Goal: Task Accomplishment & Management: Use online tool/utility

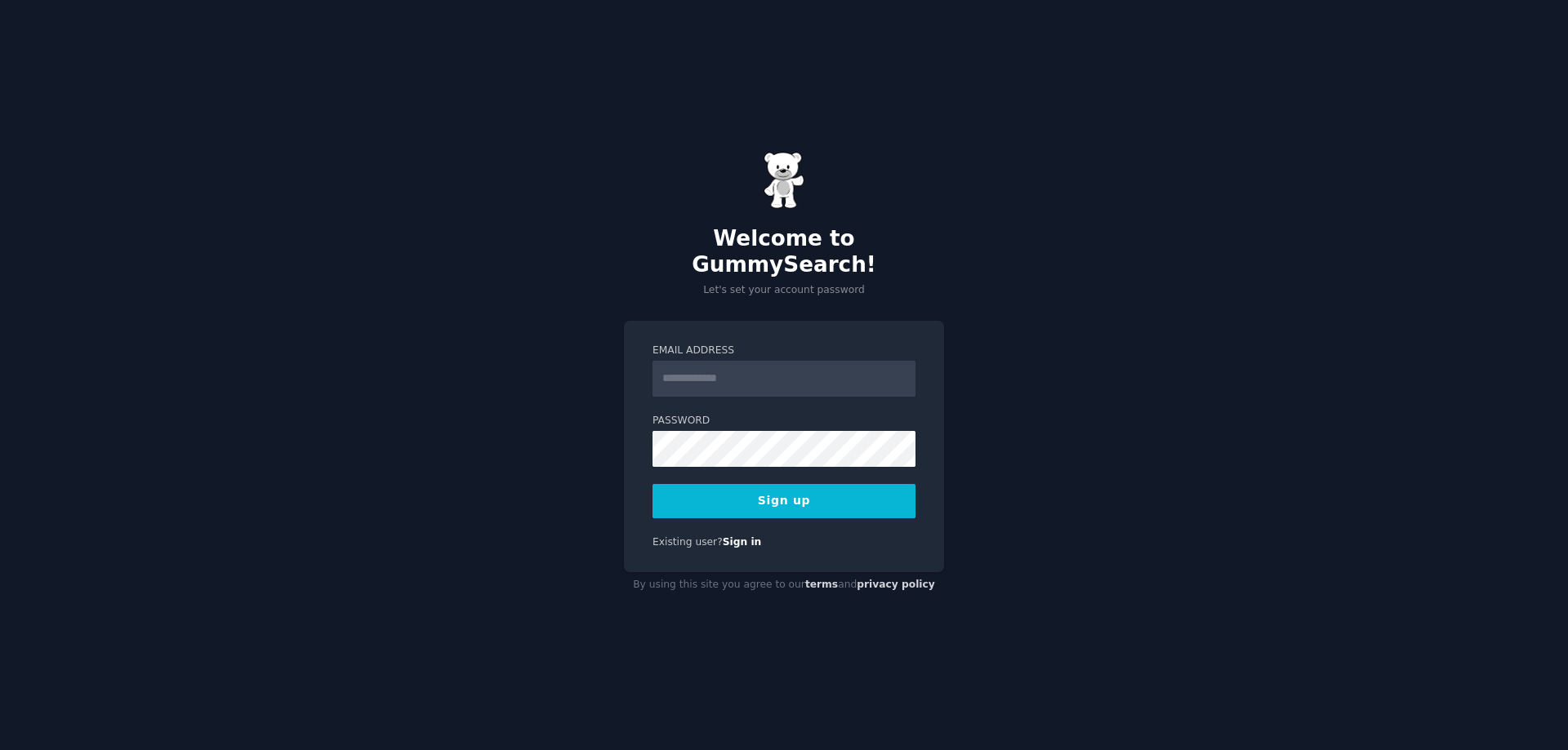
click at [702, 365] on input "Email Address" at bounding box center [784, 378] width 263 height 36
type input "**********"
click at [773, 494] on button "Sign up" at bounding box center [784, 500] width 263 height 34
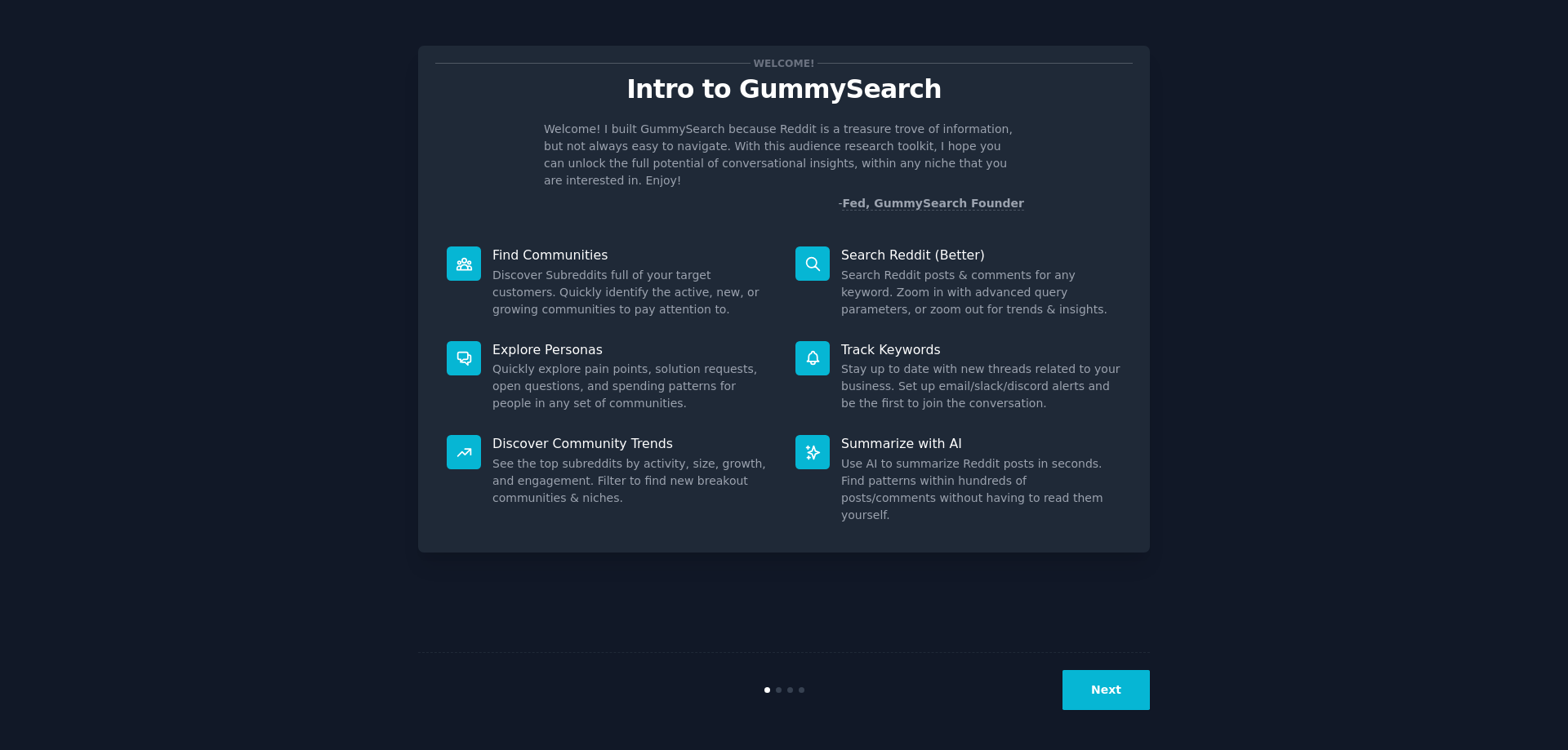
click at [1113, 689] on button "Next" at bounding box center [1106, 690] width 88 height 40
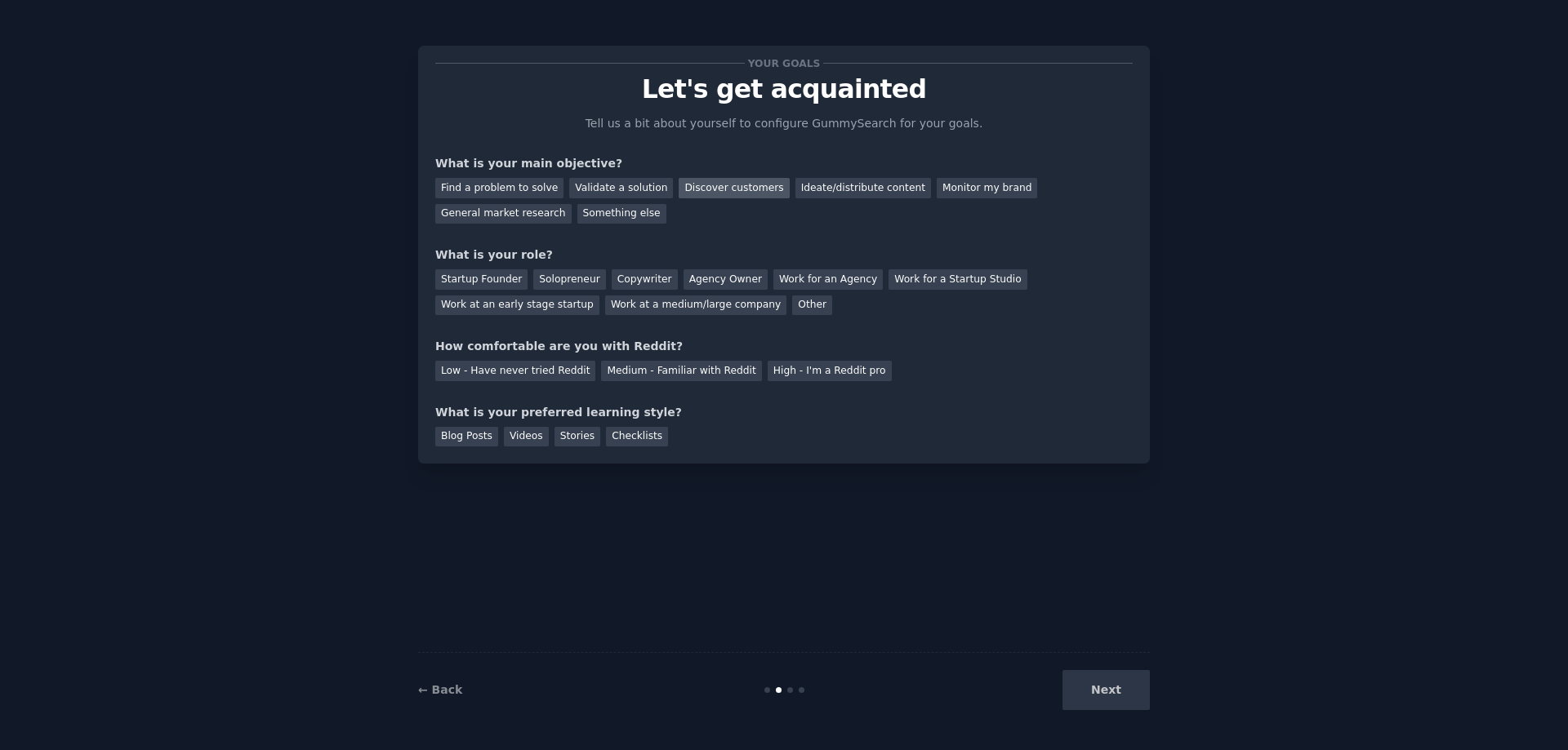
click at [708, 192] on div "Discover customers" at bounding box center [733, 188] width 110 height 21
click at [572, 204] on div "General market research" at bounding box center [503, 214] width 137 height 21
click at [707, 187] on div "Discover customers" at bounding box center [733, 188] width 110 height 21
click at [792, 307] on div "Other" at bounding box center [812, 305] width 40 height 21
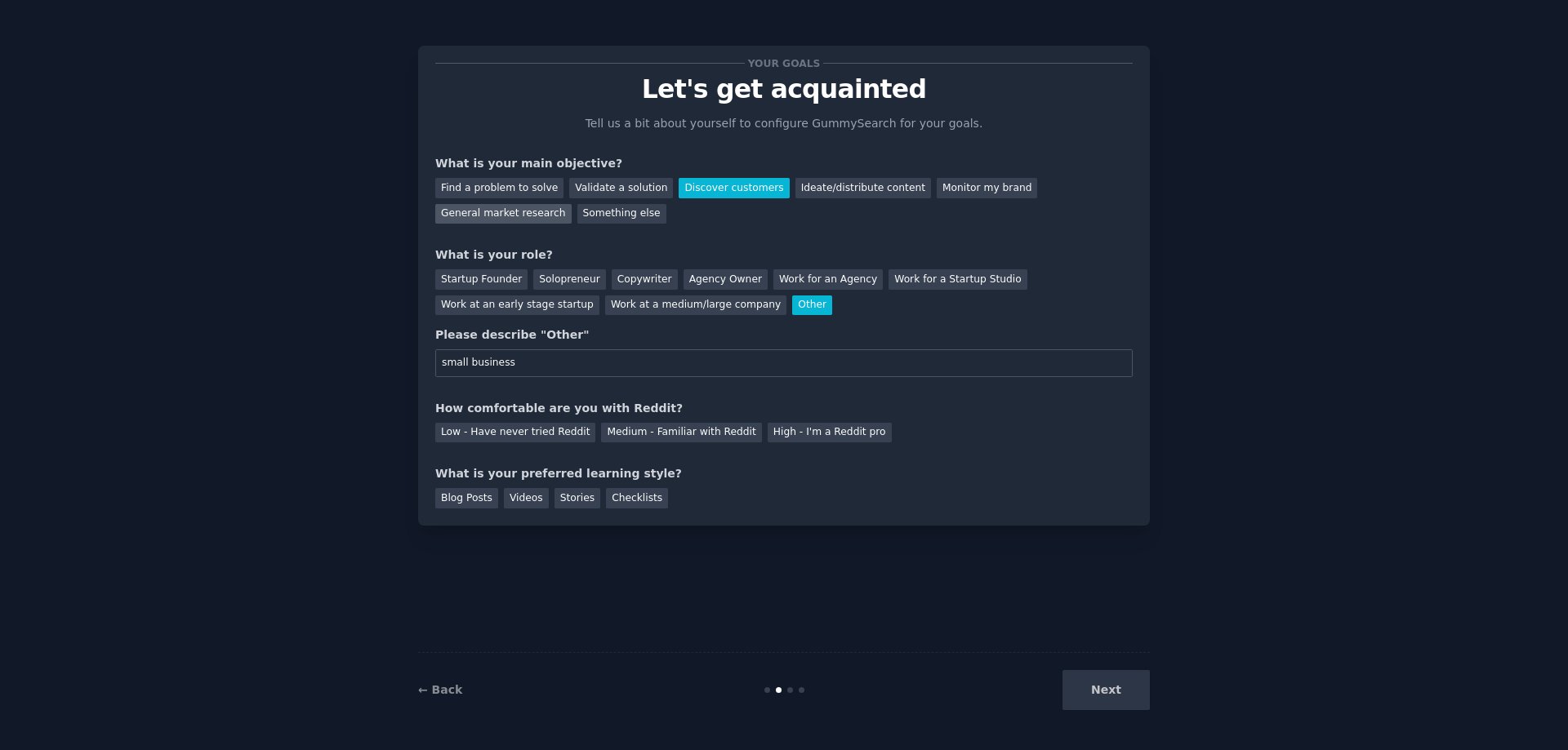
type input "small business"
click at [572, 204] on div "General market research" at bounding box center [503, 214] width 137 height 21
click at [643, 432] on div "Medium - Familiar with Reddit" at bounding box center [680, 432] width 160 height 21
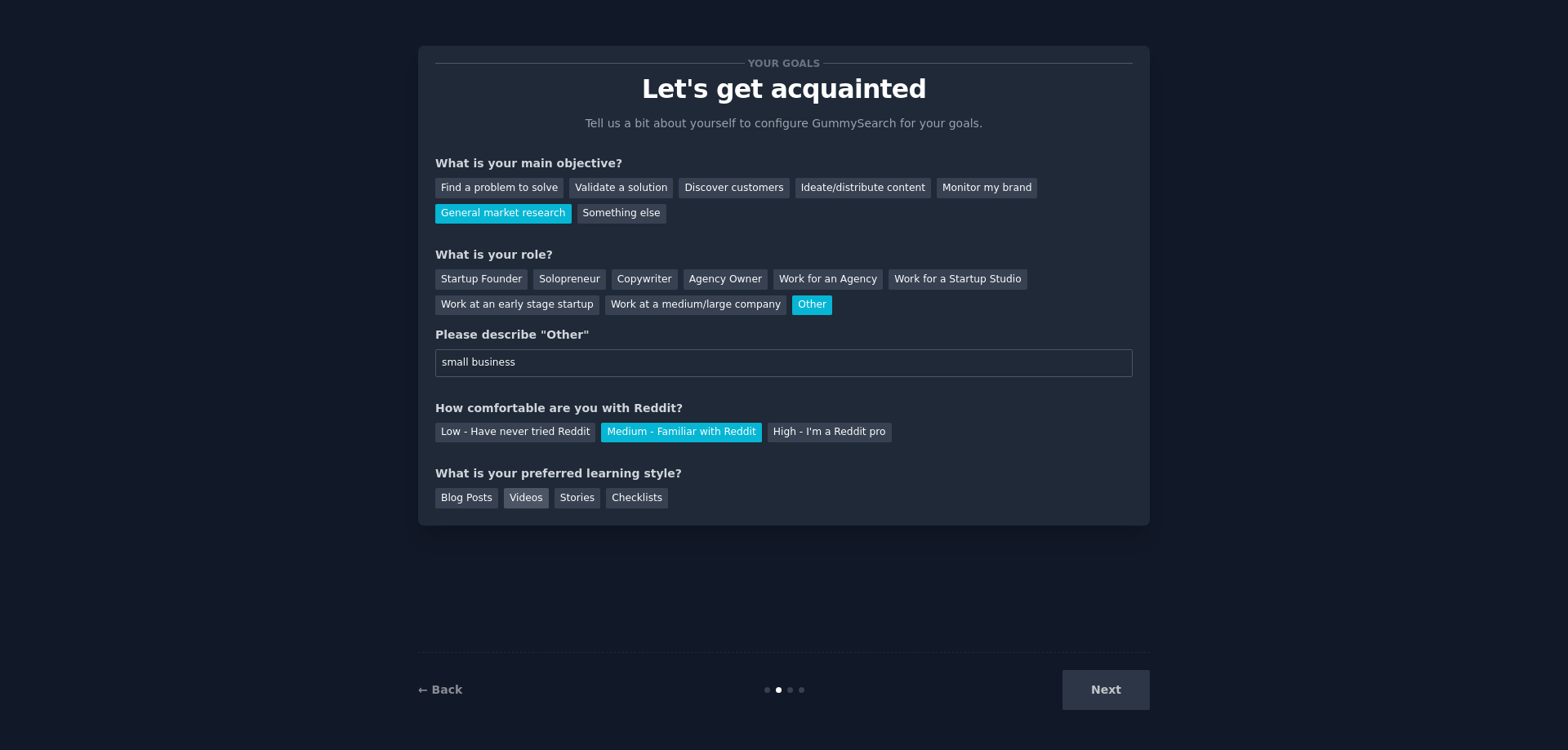
click at [515, 494] on div "Videos" at bounding box center [526, 498] width 45 height 21
click at [1100, 676] on button "Next" at bounding box center [1106, 690] width 88 height 40
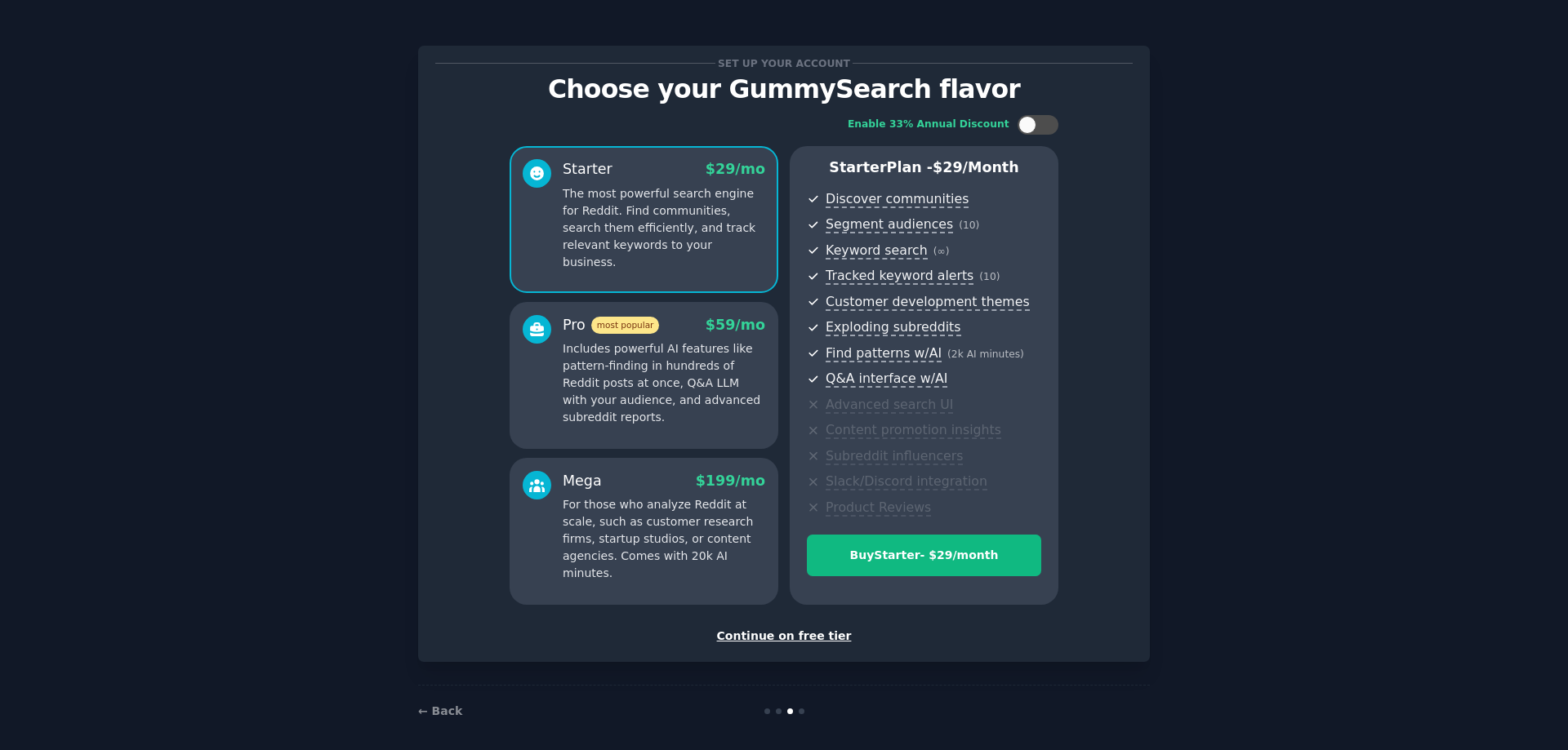
click at [787, 635] on div "Continue on free tier" at bounding box center [784, 636] width 698 height 17
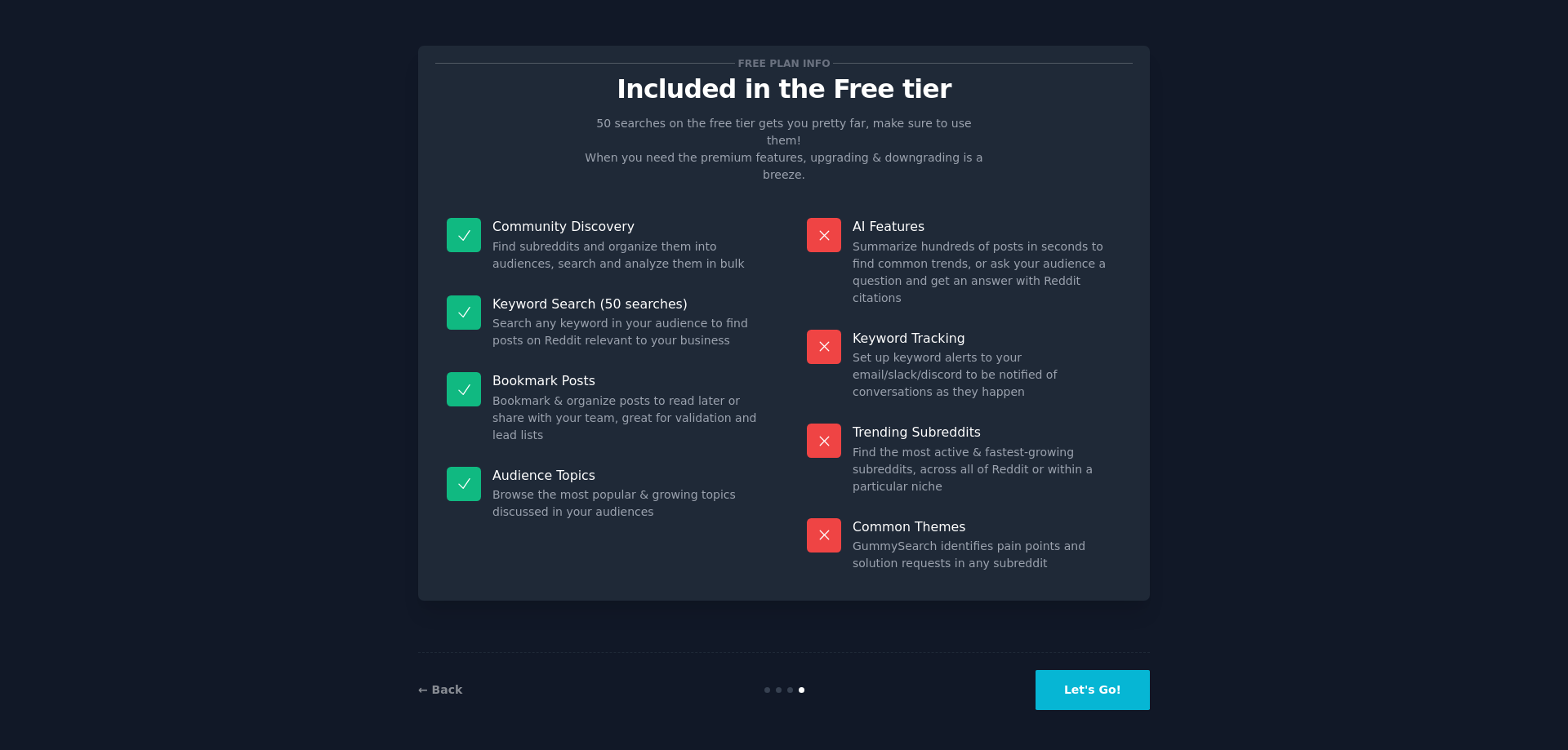
click at [1110, 684] on button "Let's Go!" at bounding box center [1092, 690] width 114 height 40
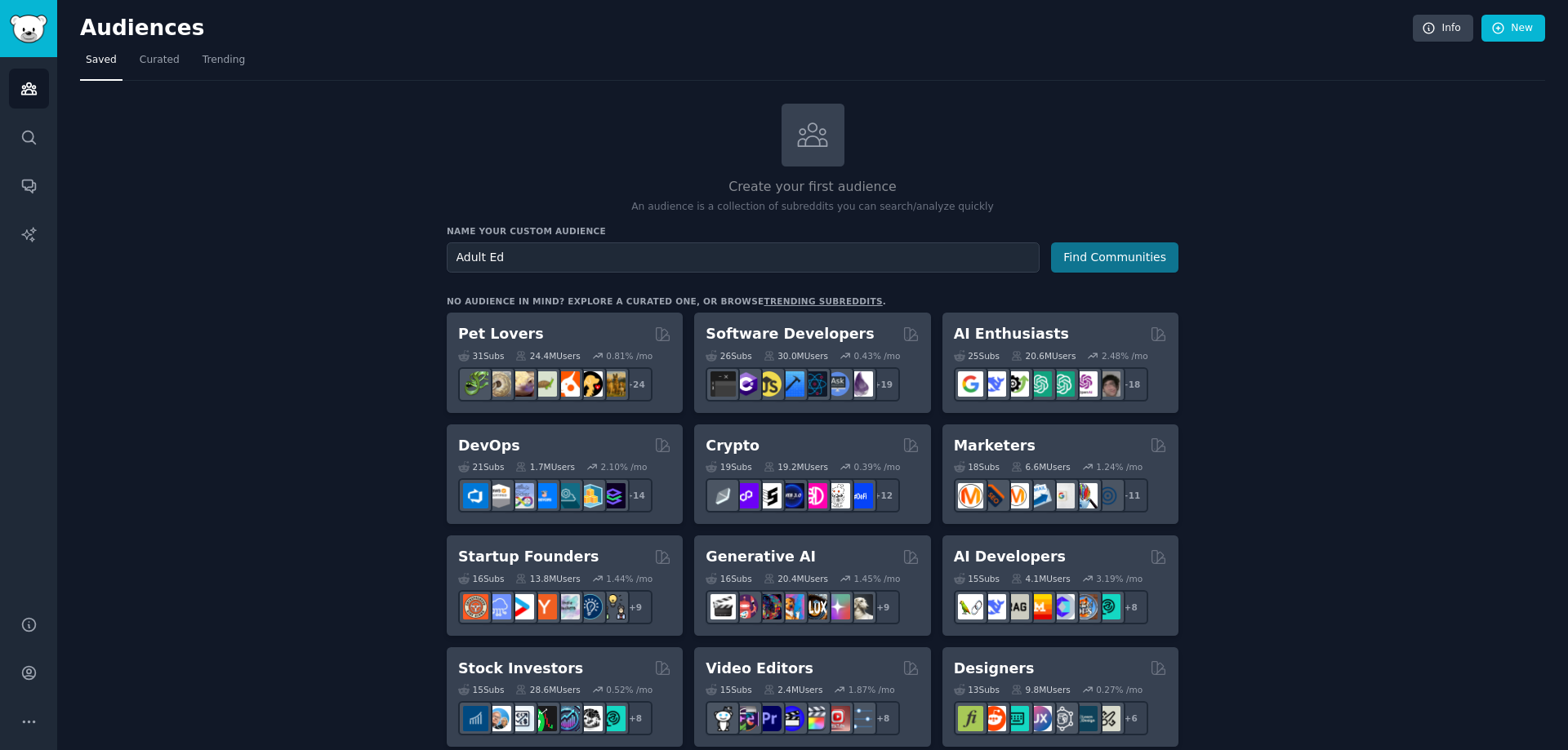
type input "Adult Ed"
click at [1094, 265] on button "Find Communities" at bounding box center [1115, 257] width 127 height 31
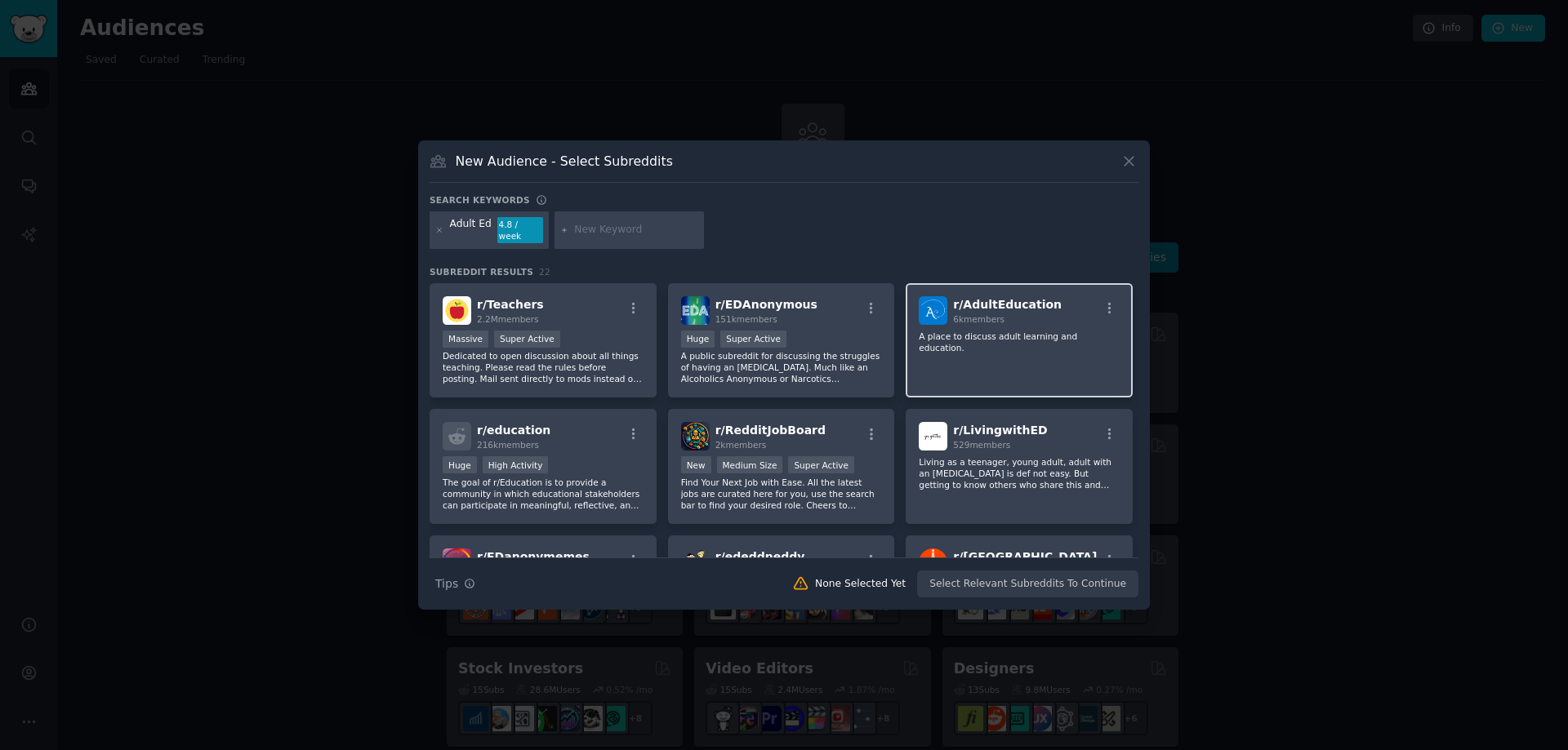
click at [1031, 335] on p "A place to discuss adult learning and education." at bounding box center [1019, 342] width 201 height 23
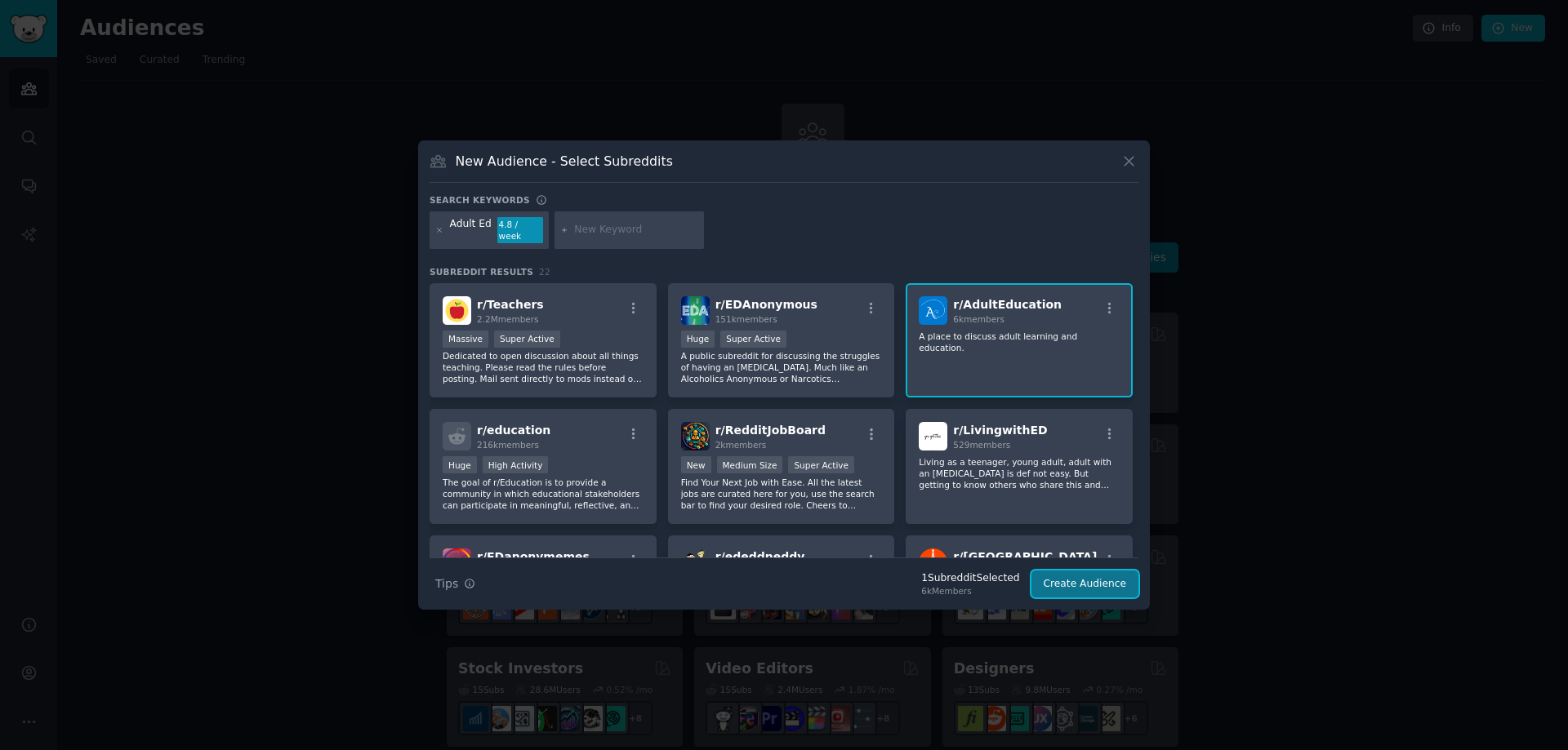
click at [1073, 585] on button "Create Audience" at bounding box center [1085, 585] width 108 height 28
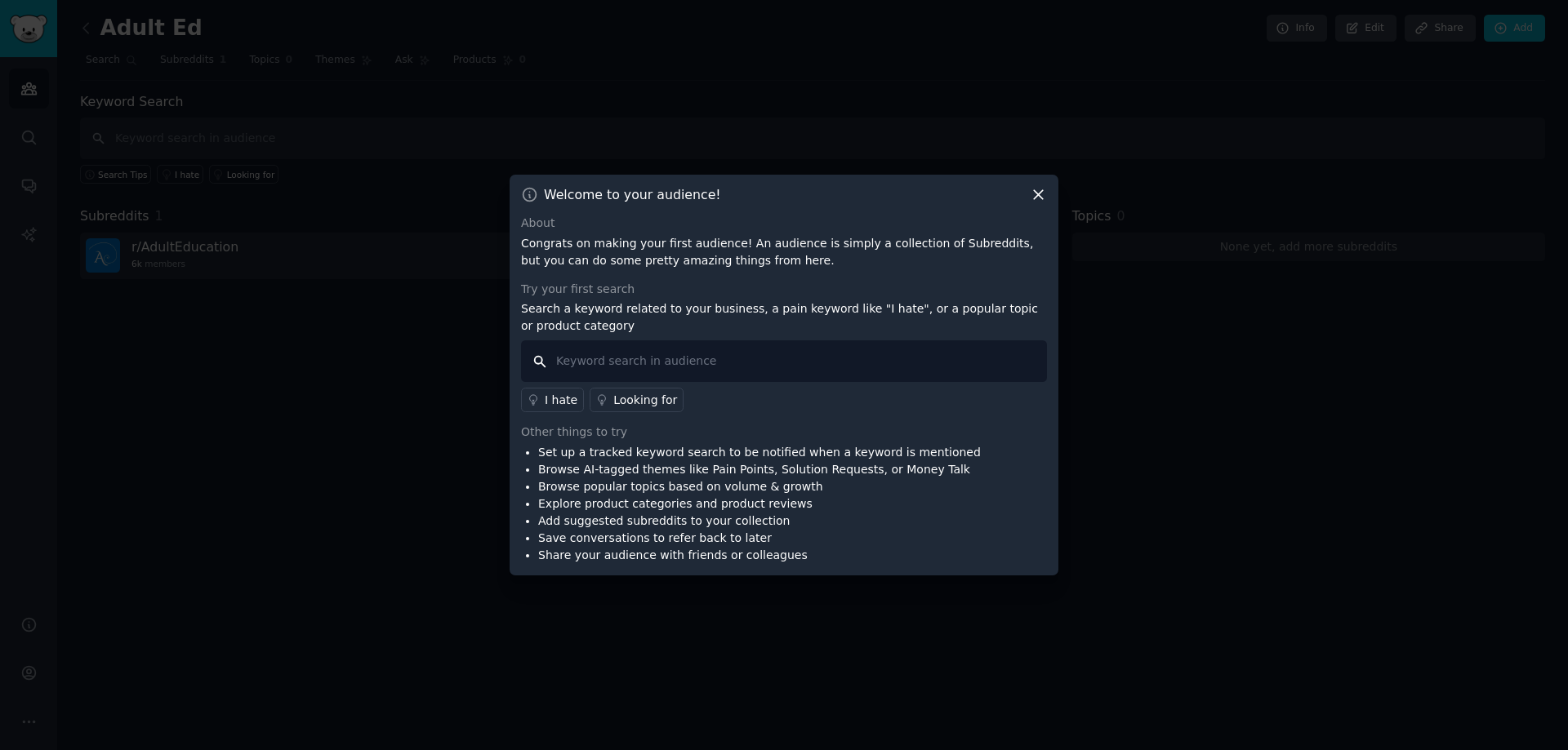
click at [607, 356] on input "text" at bounding box center [784, 361] width 526 height 41
click at [614, 404] on div "Looking for" at bounding box center [645, 400] width 64 height 17
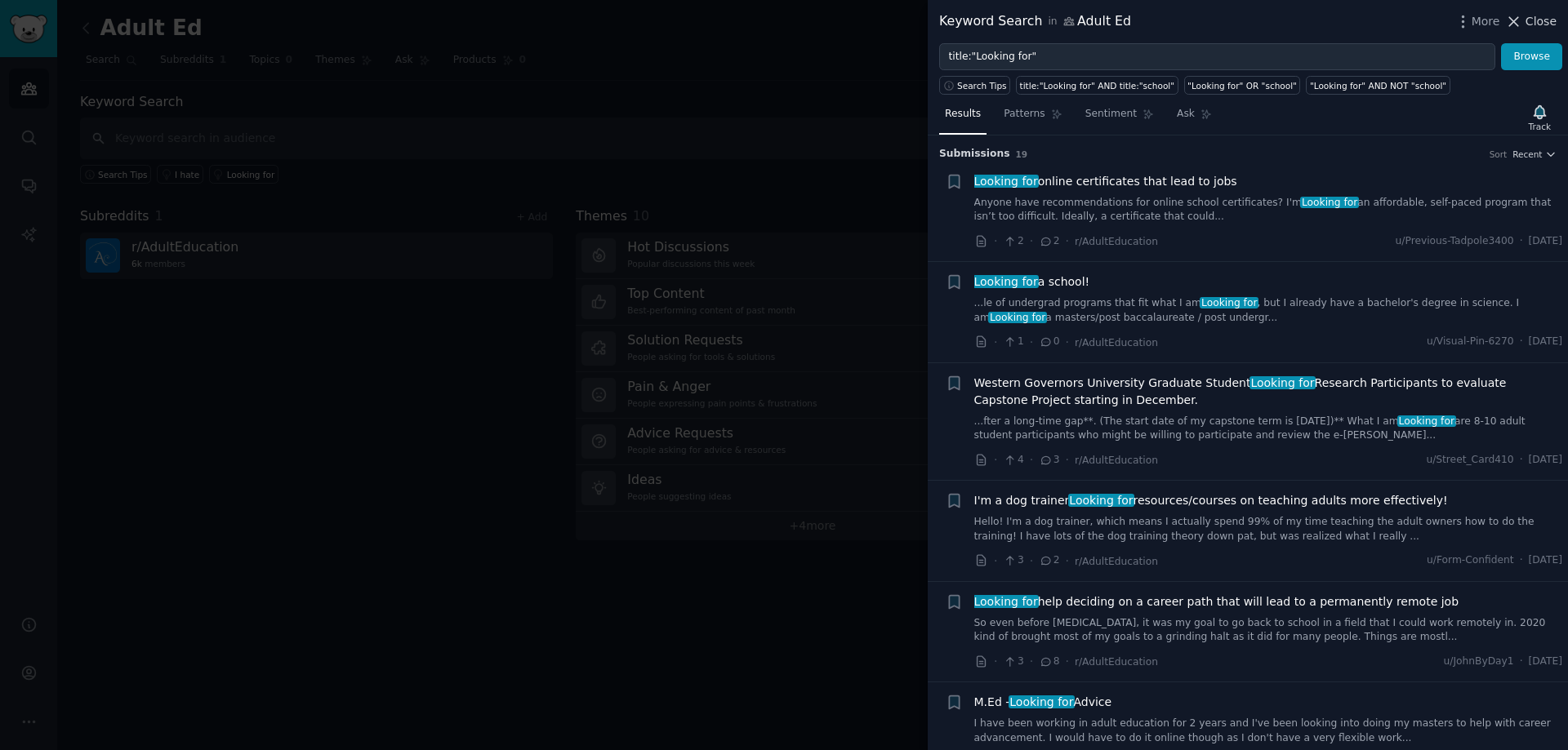
click at [1531, 21] on span "Close" at bounding box center [1540, 21] width 31 height 17
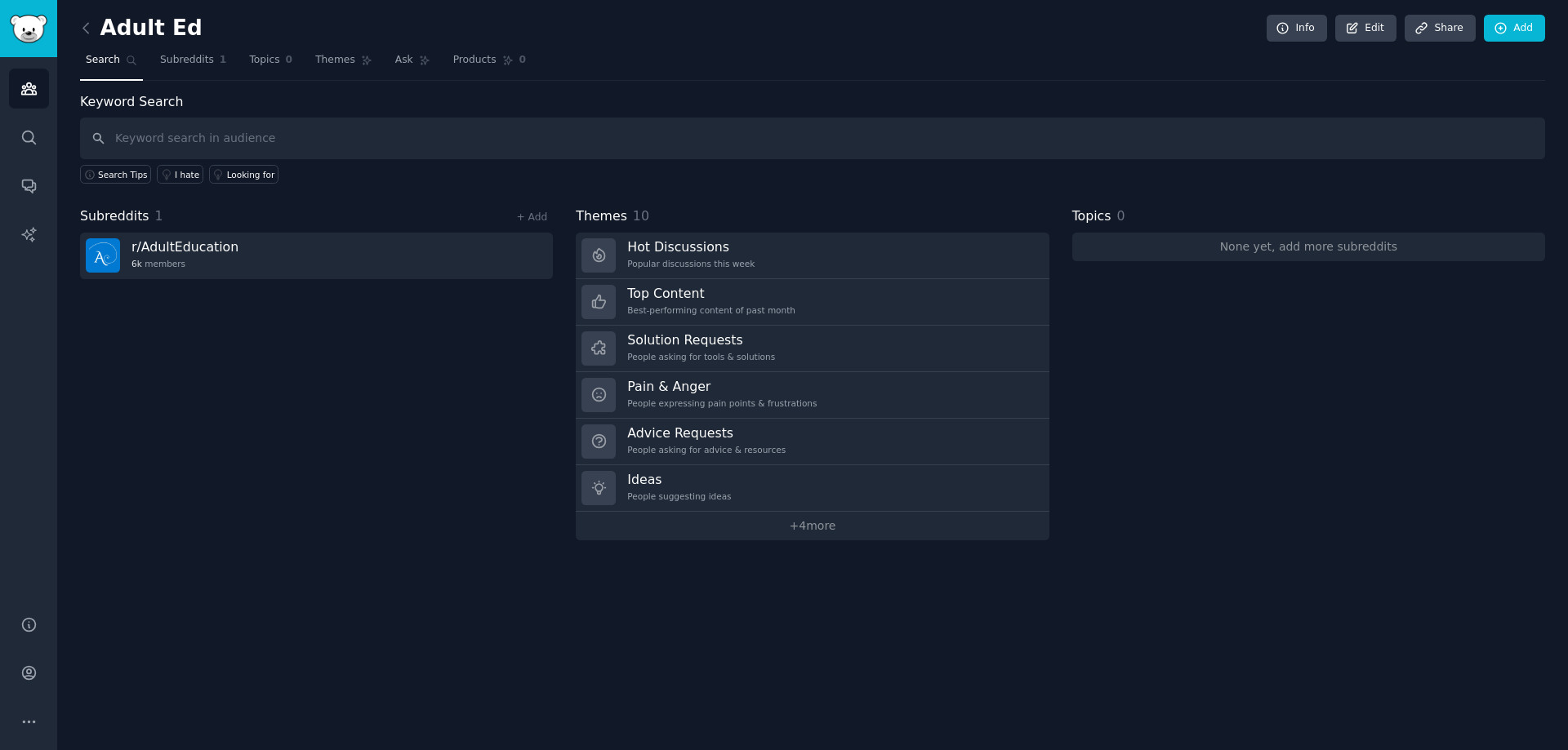
click at [442, 423] on div "Subreddits 1 + Add r/ AdultEducation 6k members" at bounding box center [316, 374] width 472 height 334
click at [543, 217] on link "+ Add" at bounding box center [531, 217] width 31 height 12
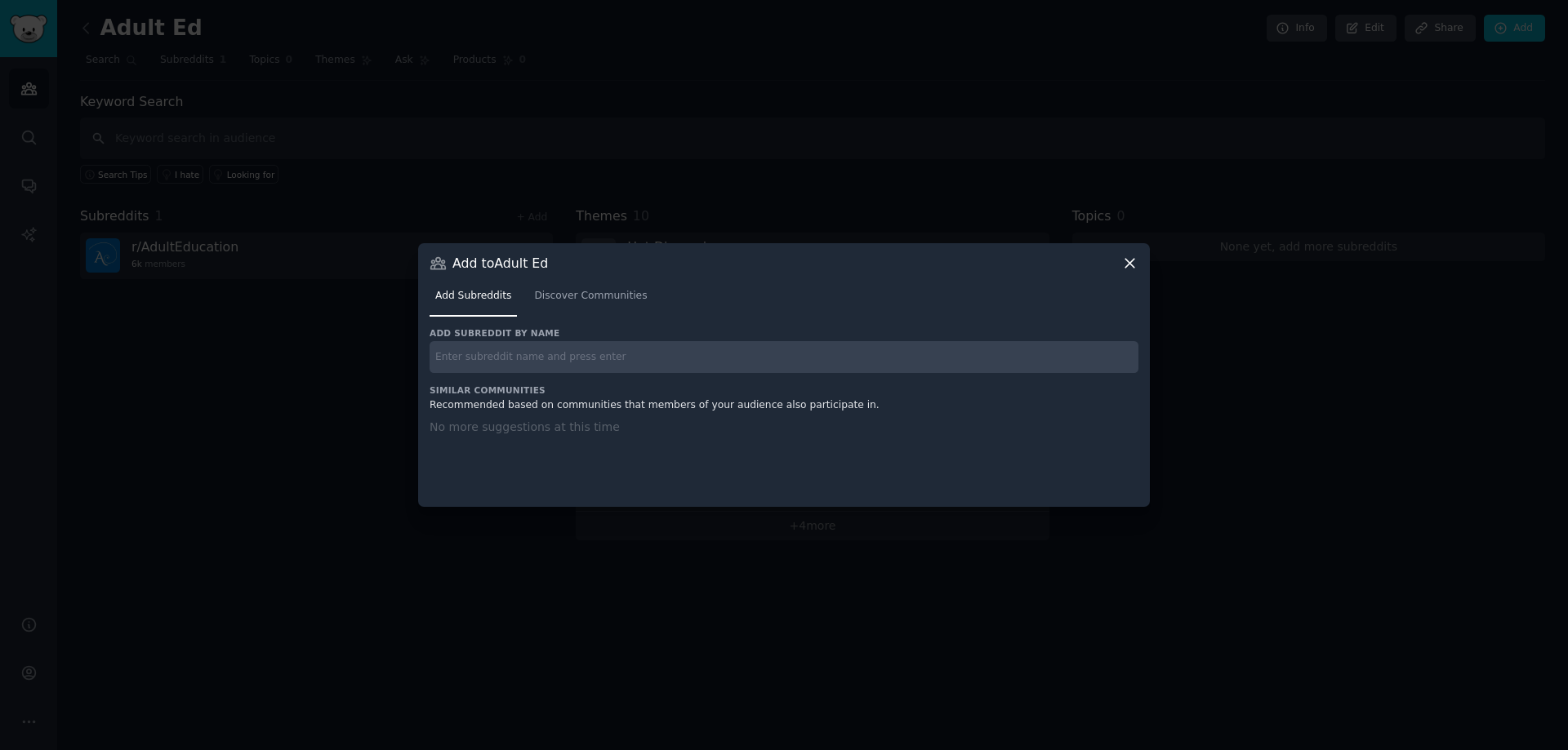
click at [505, 367] on input "text" at bounding box center [784, 356] width 709 height 31
type input "adult education"
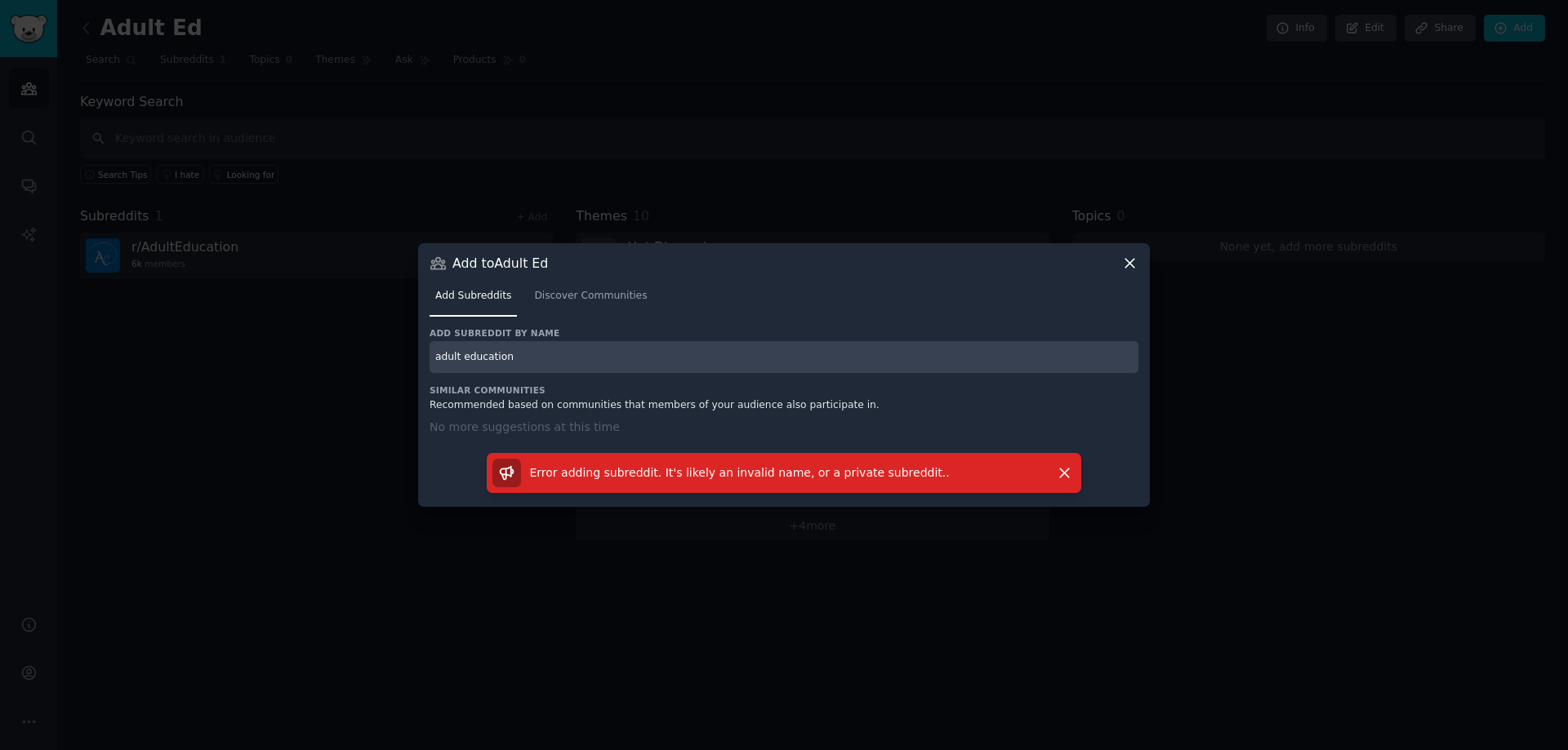
click at [1126, 260] on icon at bounding box center [1129, 263] width 9 height 9
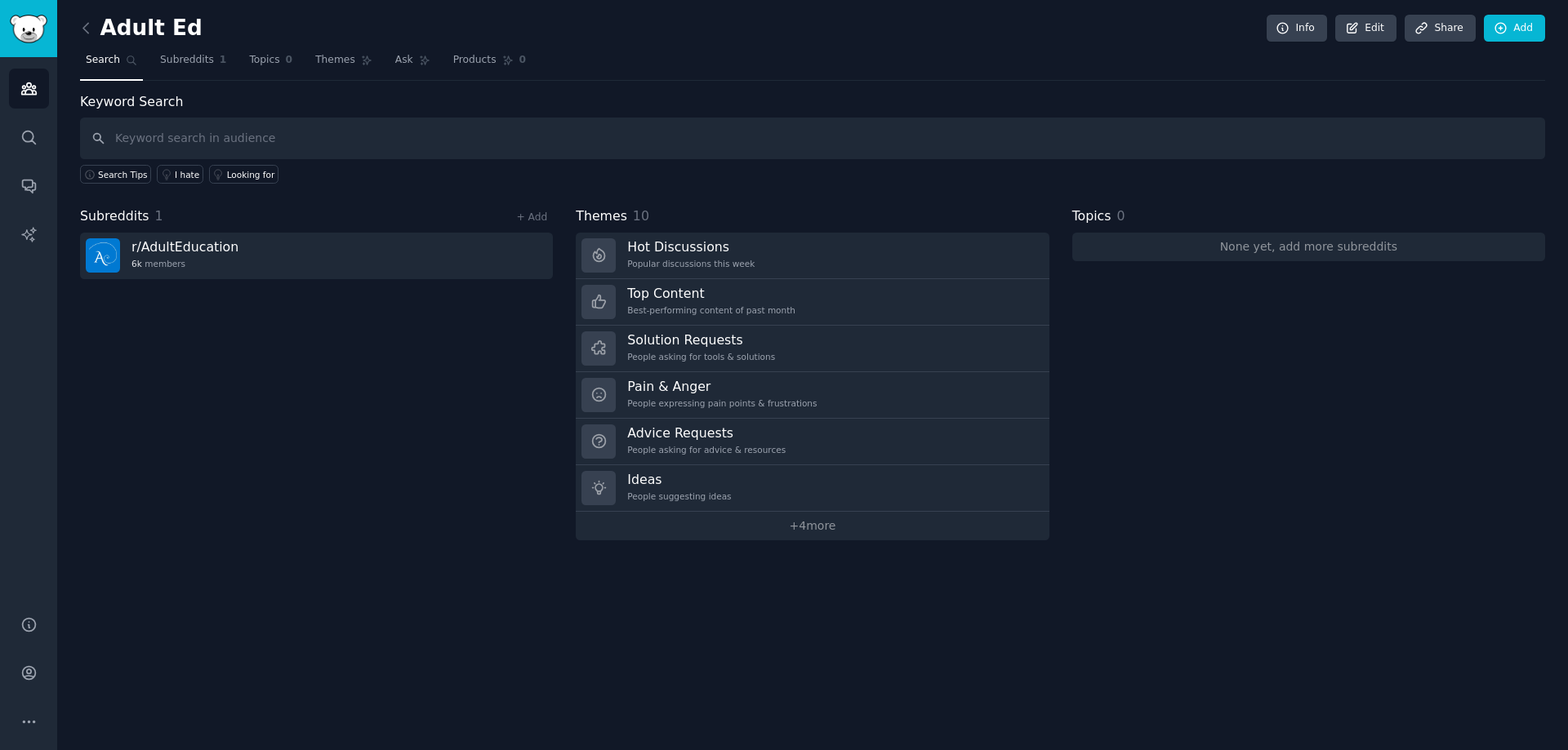
click at [252, 423] on div "Subreddits 1 + Add r/ AdultEducation 6k members" at bounding box center [316, 374] width 472 height 334
click at [278, 583] on div "Adult Ed Info Edit Share Add Search Subreddits 1 Topics 0 Themes Ask Products 0…" at bounding box center [813, 375] width 1511 height 750
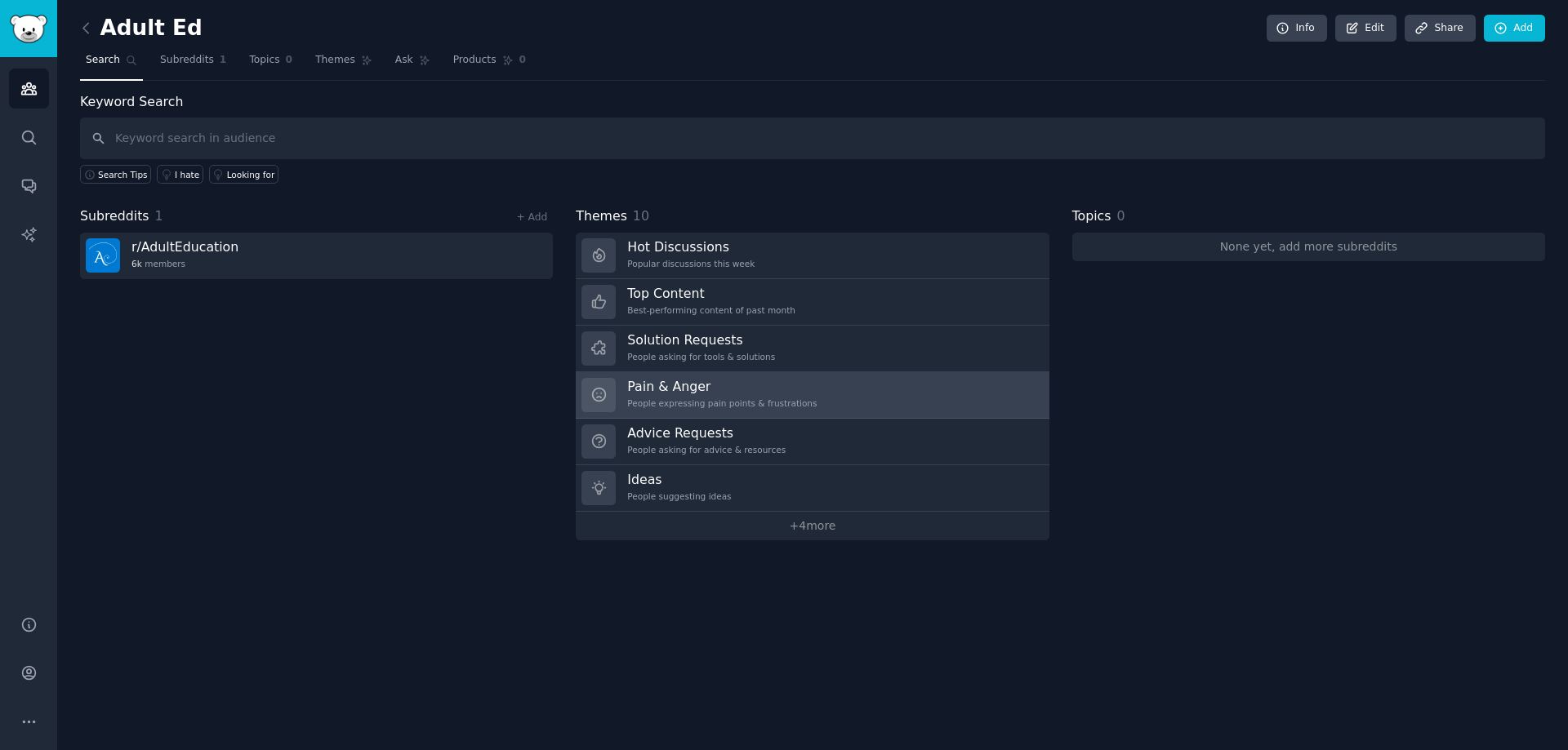
click at [655, 397] on div "Pain & Anger People expressing pain points & frustrations" at bounding box center [722, 394] width 189 height 34
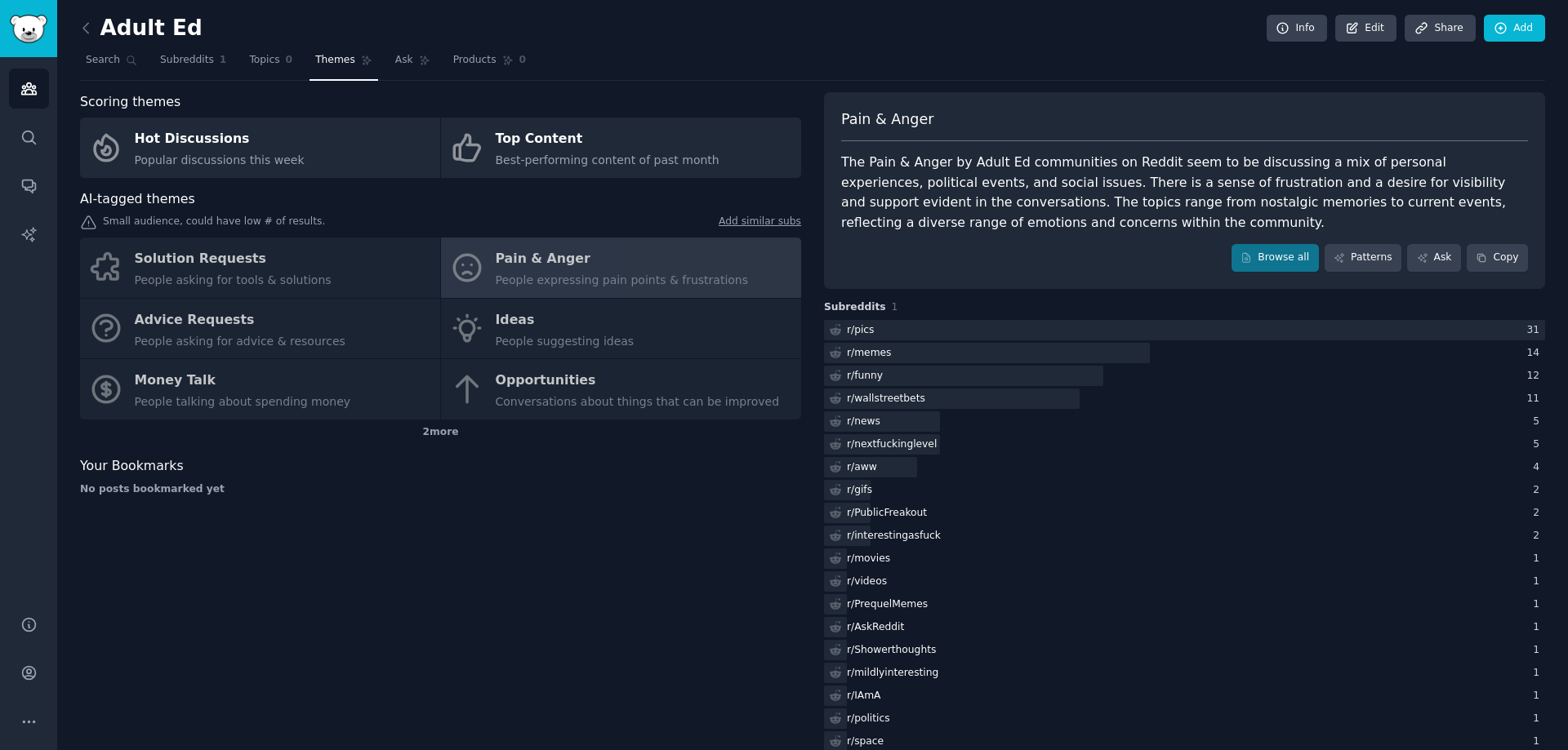
click at [214, 261] on div "Solution Requests People asking for tools & solutions Pain & Anger People expre…" at bounding box center [440, 328] width 721 height 182
click at [156, 260] on div "Solution Requests People asking for tools & solutions Pain & Anger People expre…" at bounding box center [440, 328] width 721 height 182
click at [199, 388] on div "Solution Requests People asking for tools & solutions Pain & Anger People expre…" at bounding box center [440, 328] width 721 height 182
click at [438, 432] on div "2 more" at bounding box center [440, 432] width 721 height 26
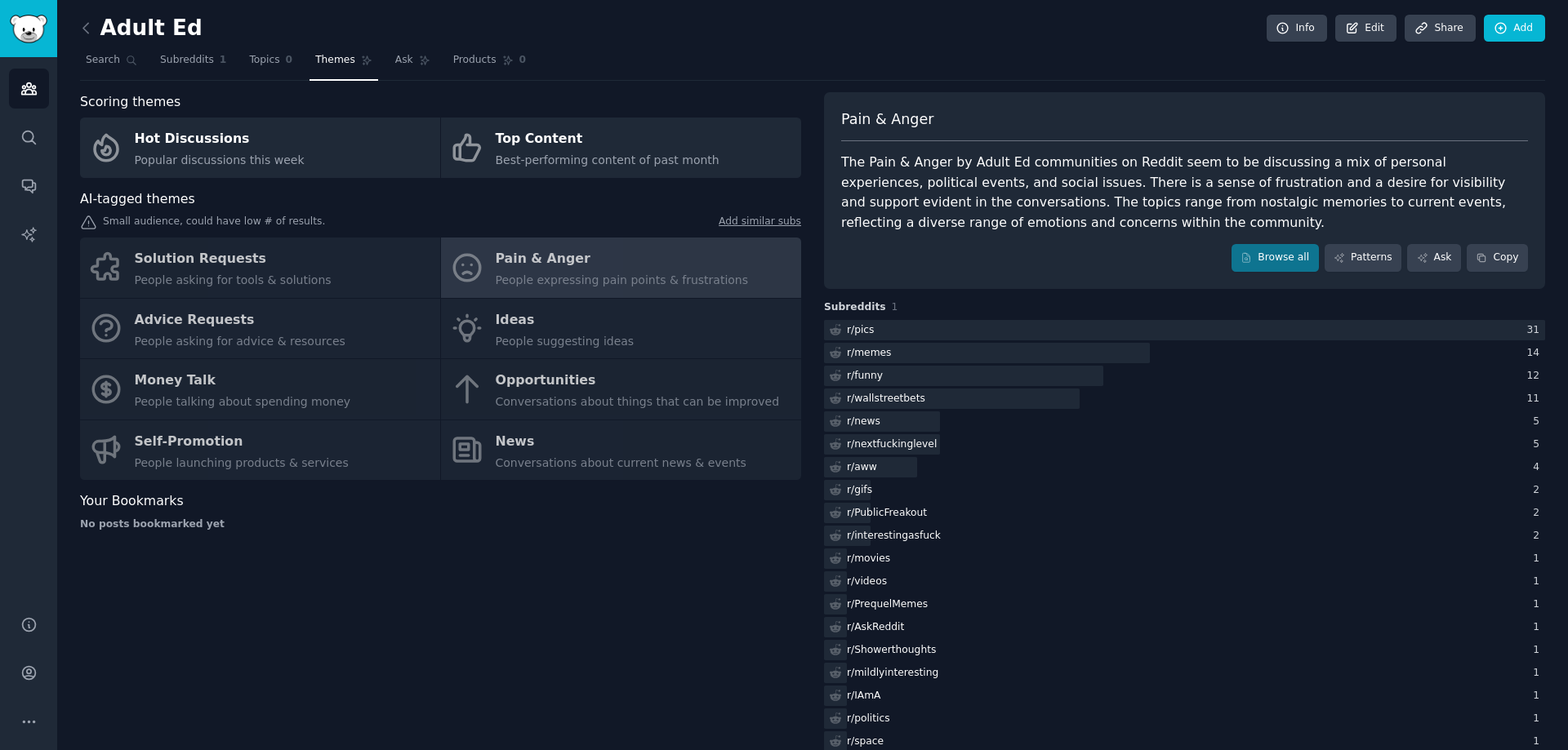
click at [199, 266] on div "Solution Requests People asking for tools & solutions Pain & Anger People expre…" at bounding box center [440, 358] width 721 height 242
click at [320, 69] on link "Themes" at bounding box center [343, 64] width 69 height 33
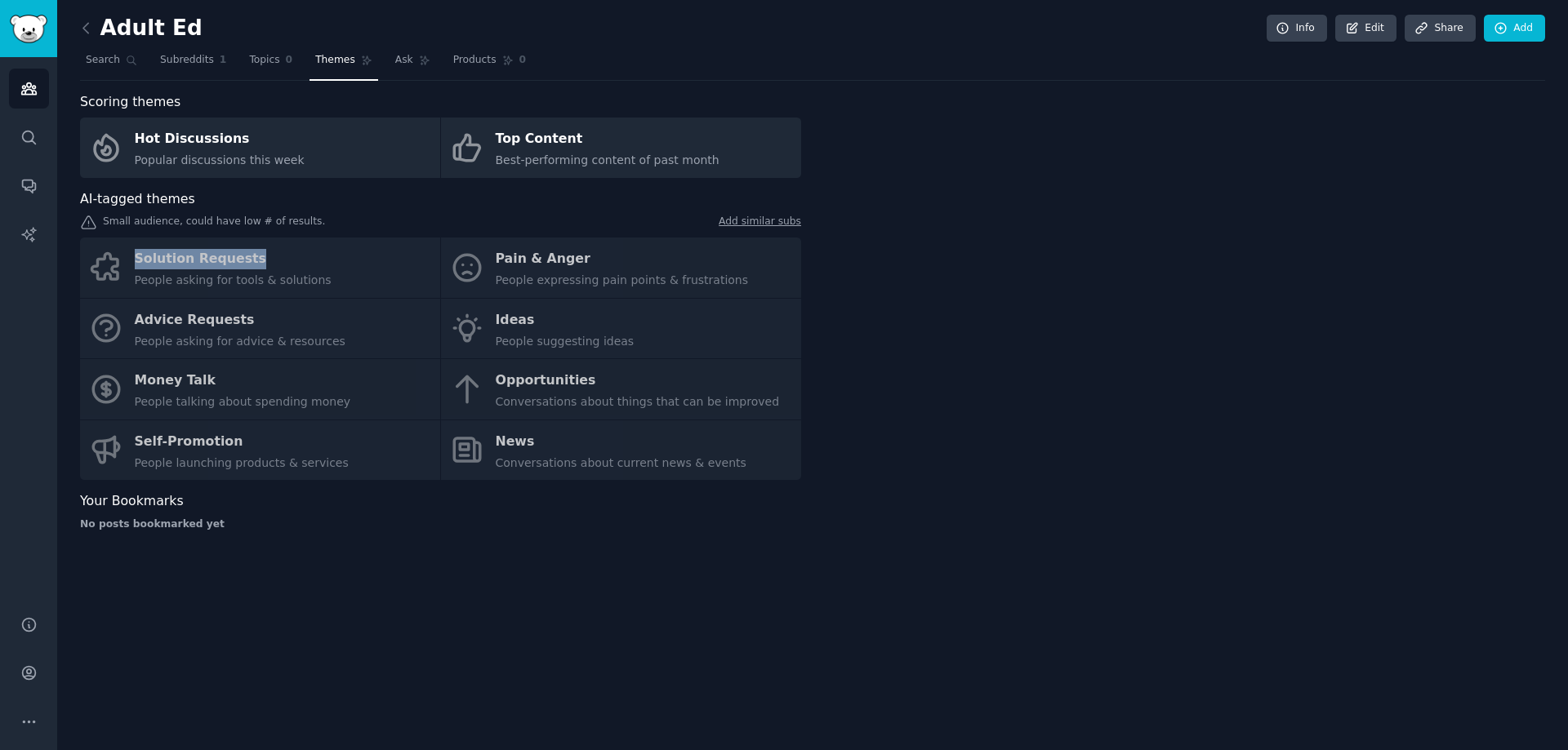
click at [188, 256] on div "Solution Requests People asking for tools & solutions Pain & Anger People expre…" at bounding box center [440, 358] width 721 height 242
click at [166, 259] on div "Solution Requests People asking for tools & solutions Pain & Anger People expre…" at bounding box center [440, 358] width 721 height 242
click at [90, 276] on div "Solution Requests People asking for tools & solutions Pain & Anger People expre…" at bounding box center [440, 358] width 721 height 242
click at [107, 270] on div "Solution Requests People asking for tools & solutions Pain & Anger People expre…" at bounding box center [440, 358] width 721 height 242
drag, startPoint x: 107, startPoint y: 270, endPoint x: 196, endPoint y: 245, distance: 92.4
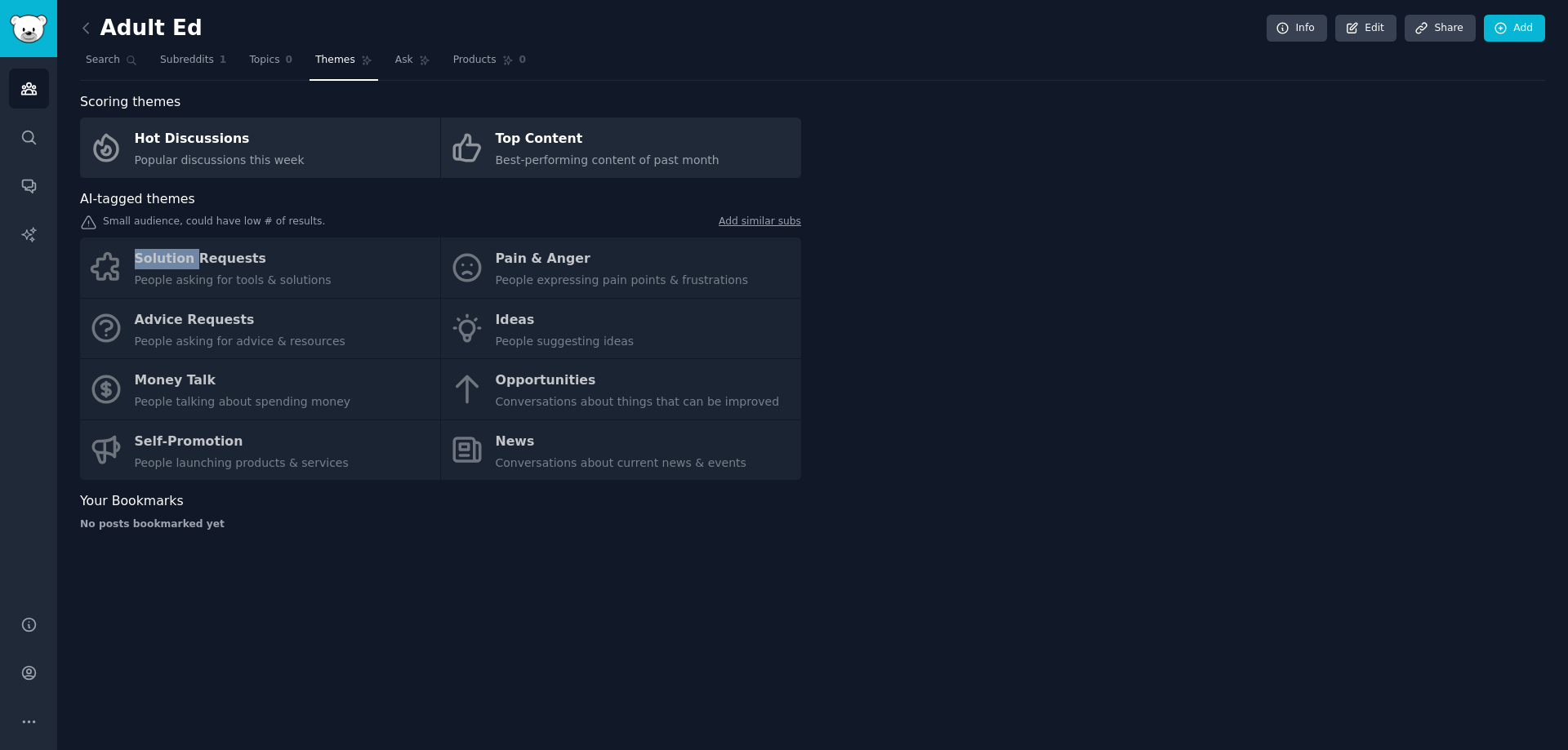
click at [110, 270] on div "Solution Requests People asking for tools & solutions Pain & Anger People expre…" at bounding box center [440, 358] width 721 height 242
click at [200, 245] on div "Solution Requests People asking for tools & solutions Pain & Anger People expre…" at bounding box center [440, 358] width 721 height 242
click at [252, 62] on span "Topics" at bounding box center [264, 60] width 31 height 15
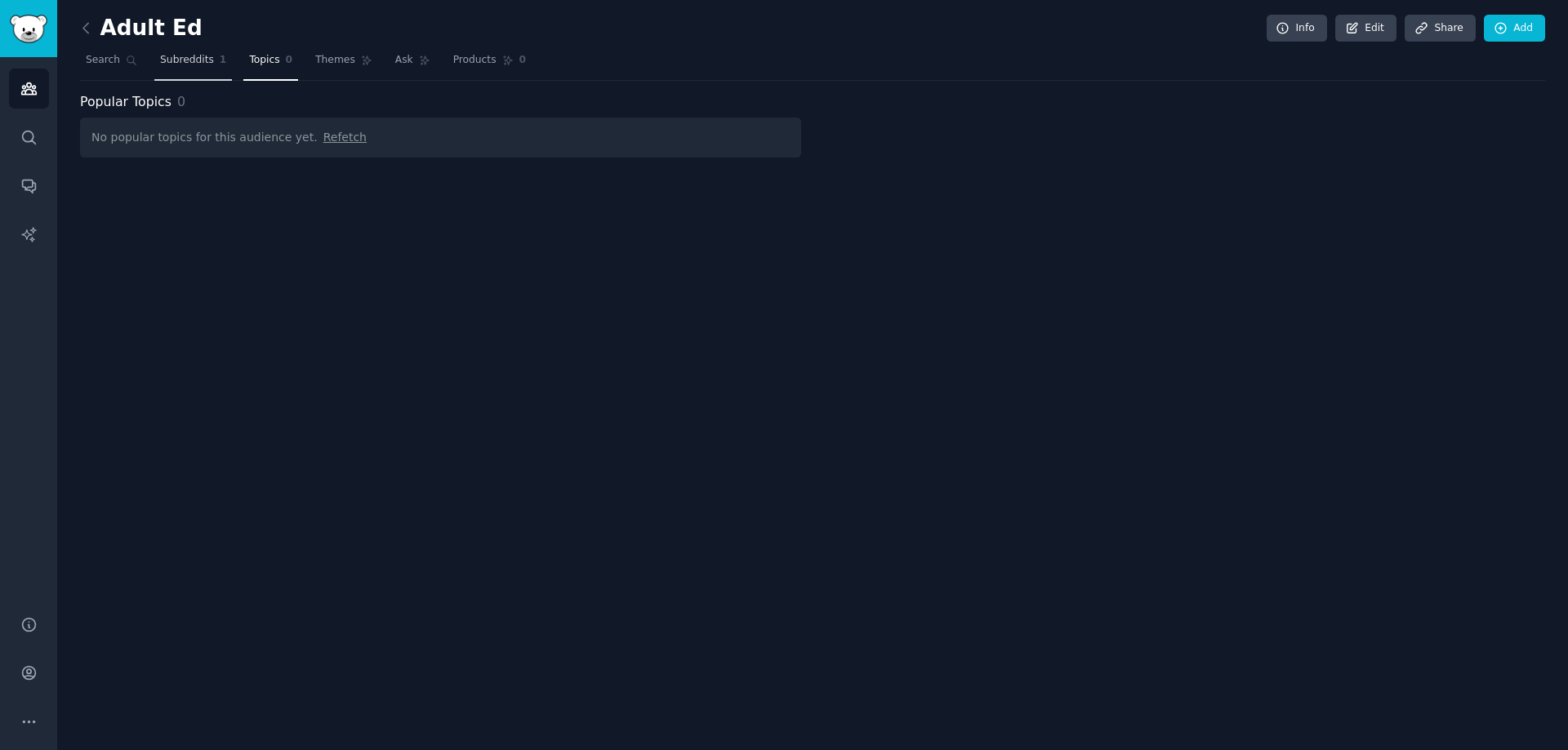
click at [175, 62] on span "Subreddits" at bounding box center [186, 60] width 54 height 15
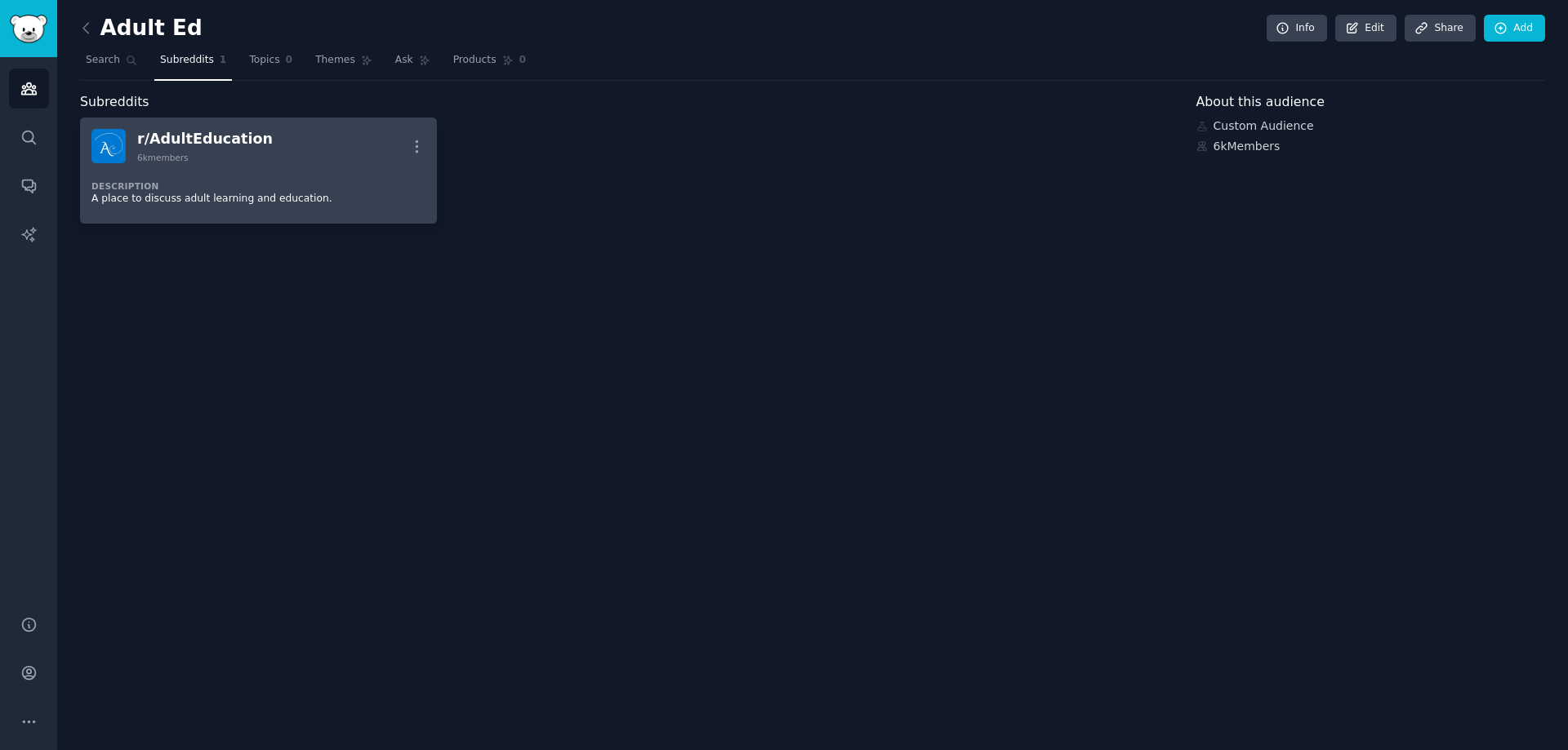
click at [222, 149] on div "r/ AdultEducation" at bounding box center [205, 139] width 136 height 21
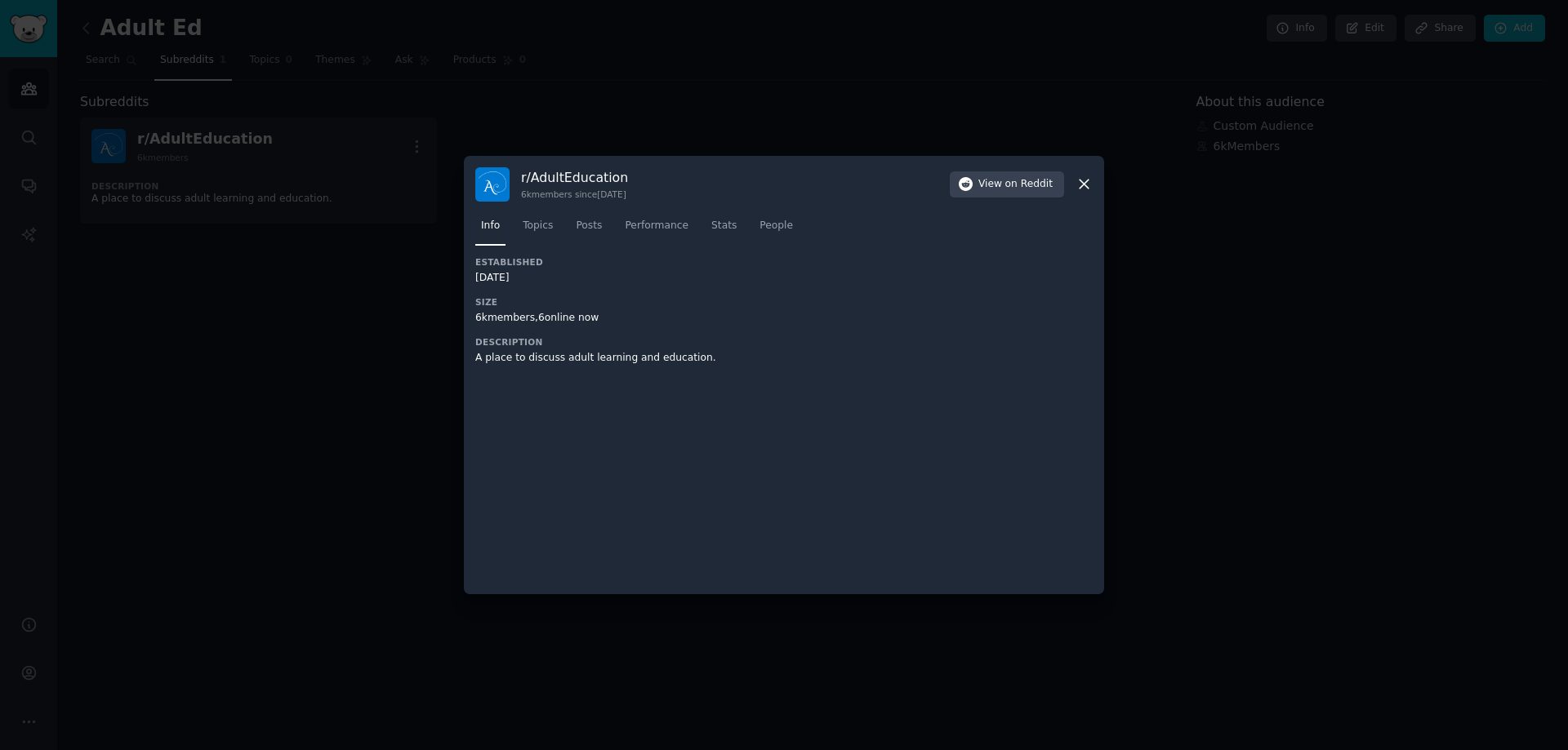
click at [1086, 184] on icon at bounding box center [1084, 184] width 17 height 17
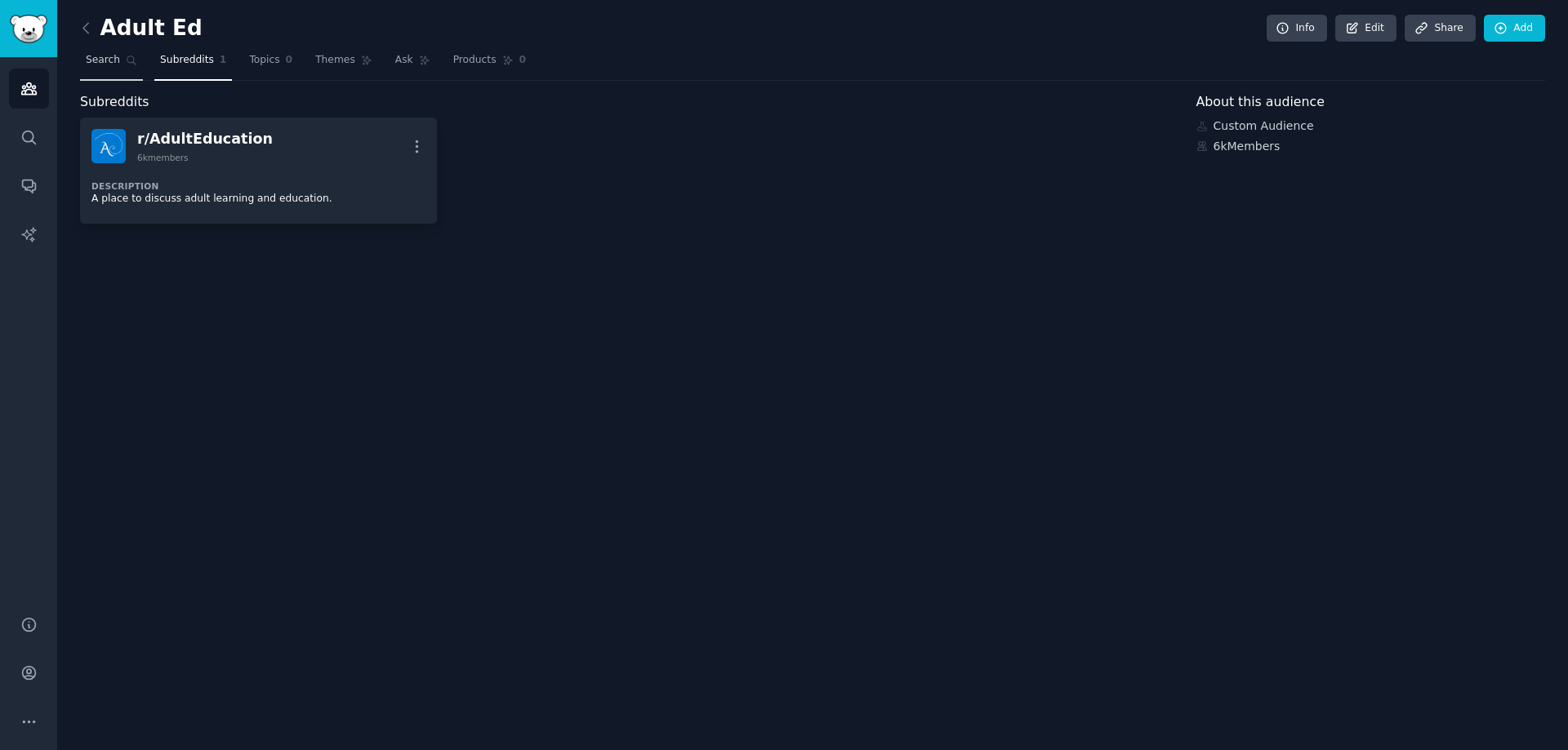
click at [94, 57] on span "Search" at bounding box center [103, 60] width 34 height 15
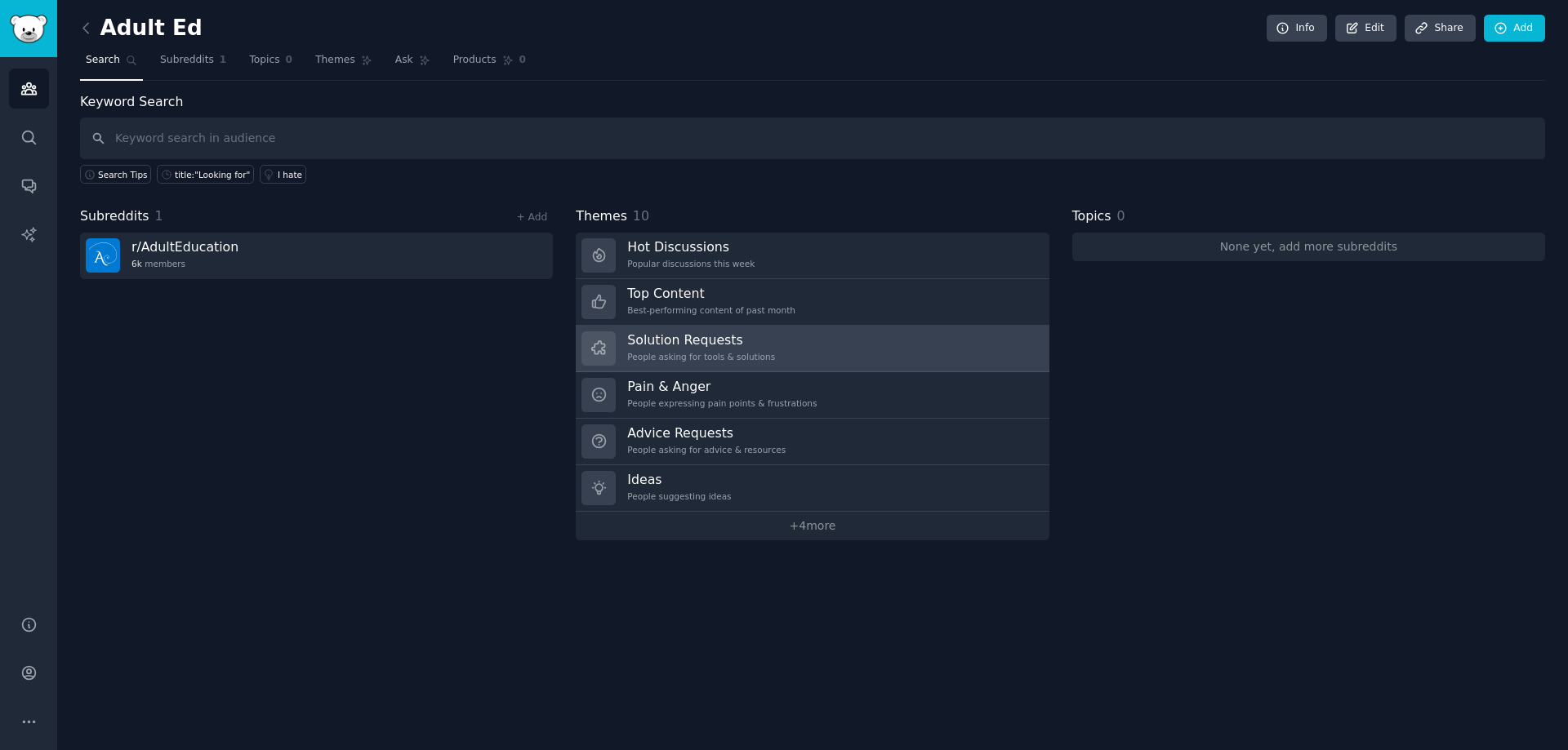
click at [688, 341] on h3 "Solution Requests" at bounding box center [701, 340] width 148 height 17
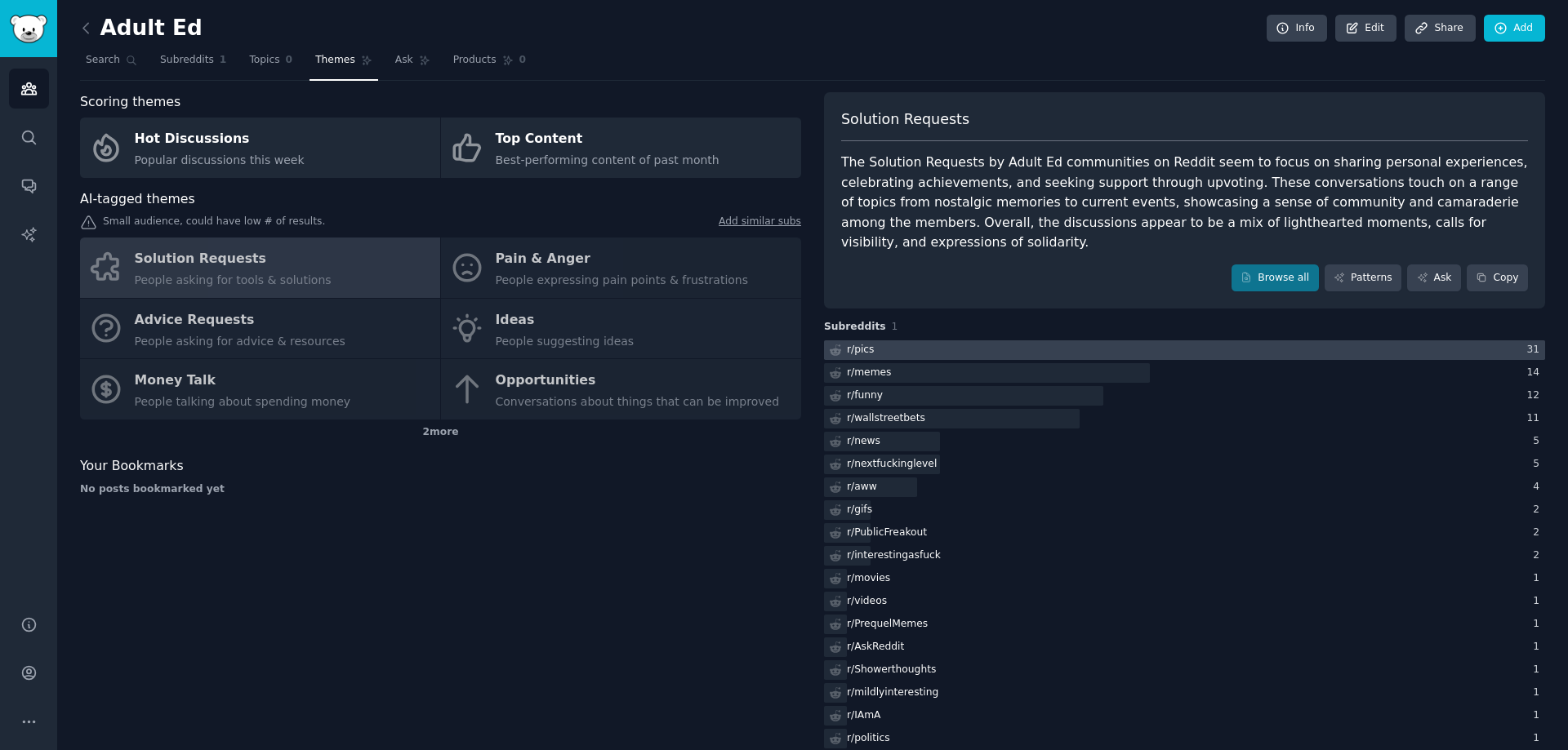
click at [880, 341] on div at bounding box center [1184, 351] width 721 height 21
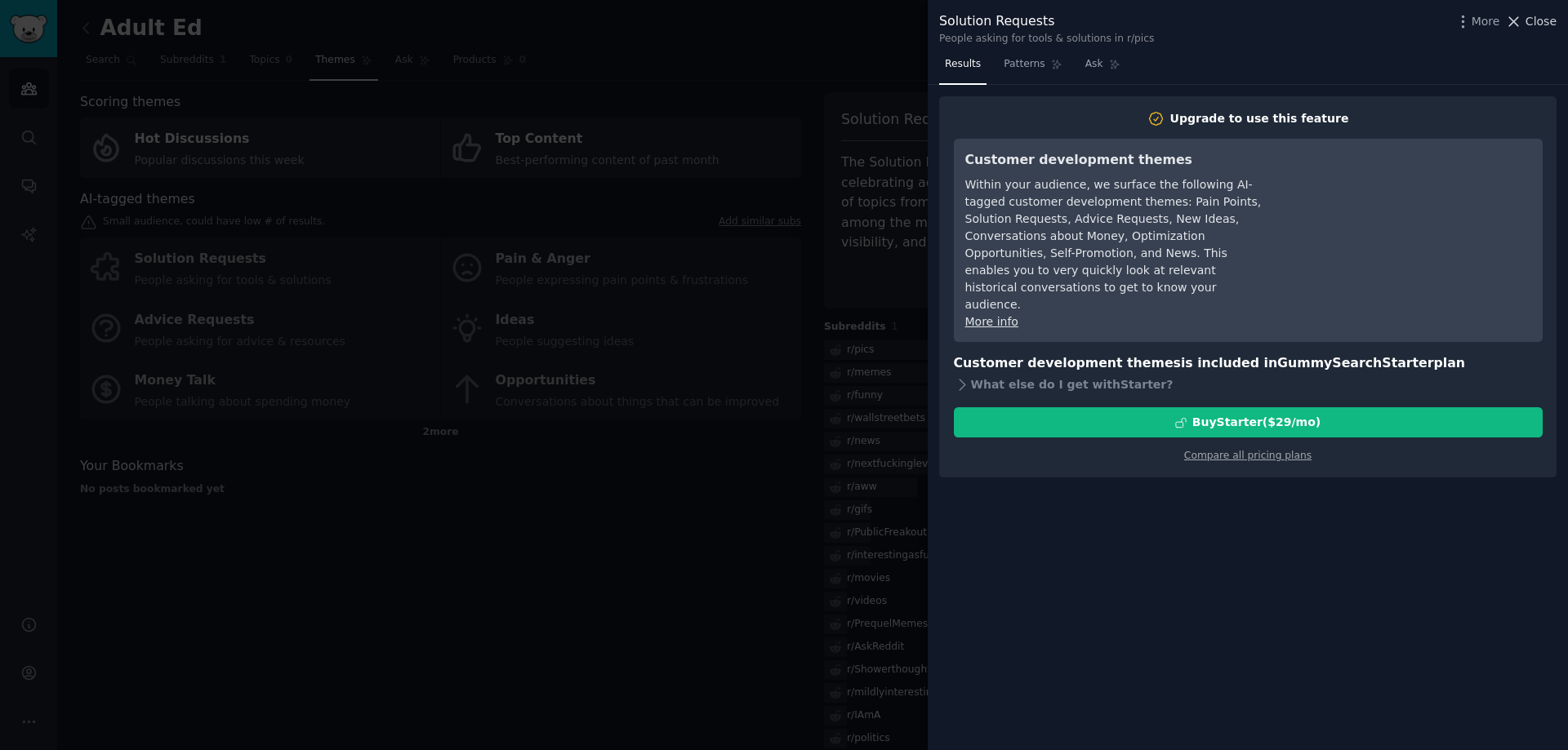
click at [1528, 17] on span "Close" at bounding box center [1540, 21] width 31 height 17
